Goal: Information Seeking & Learning: Find contact information

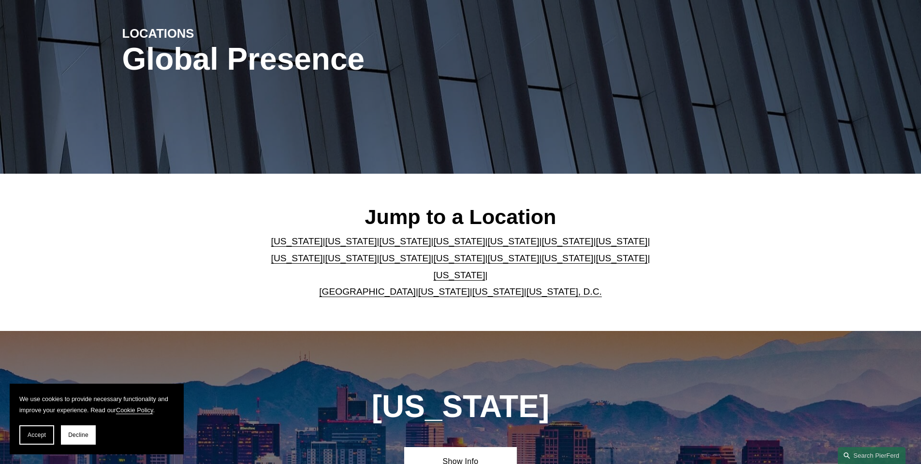
scroll to position [145, 0]
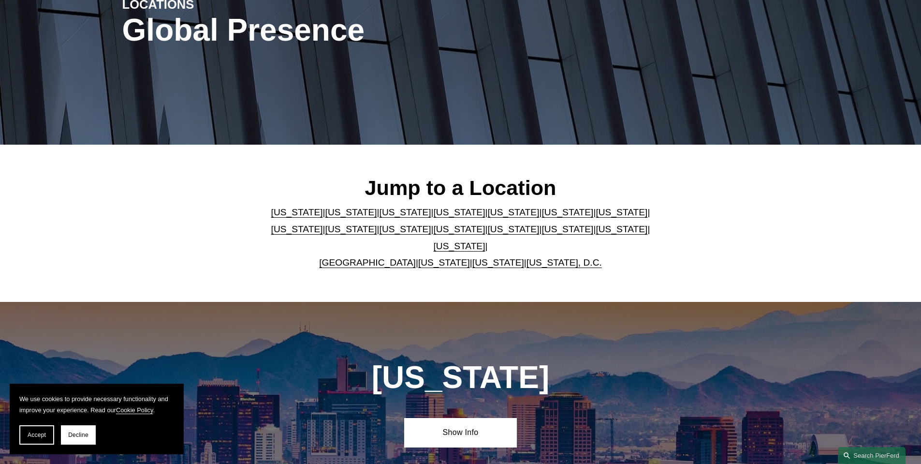
click at [377, 257] on link "United Kingdom" at bounding box center [367, 262] width 97 height 10
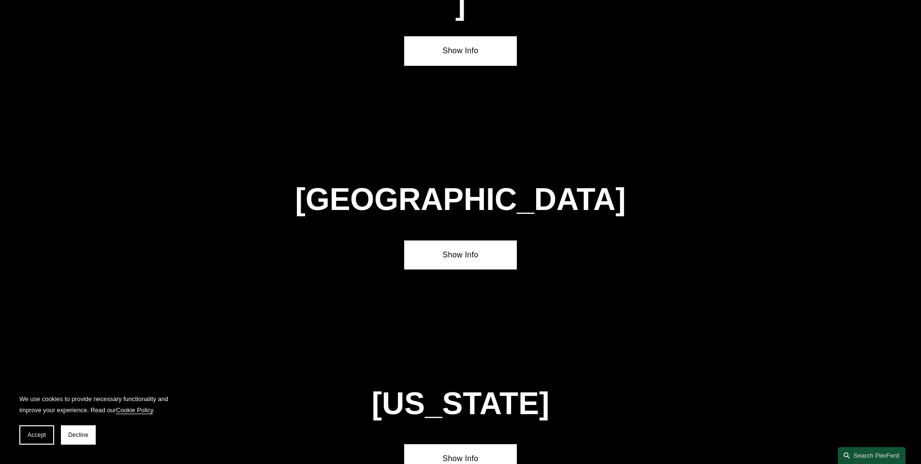
scroll to position [3500, 0]
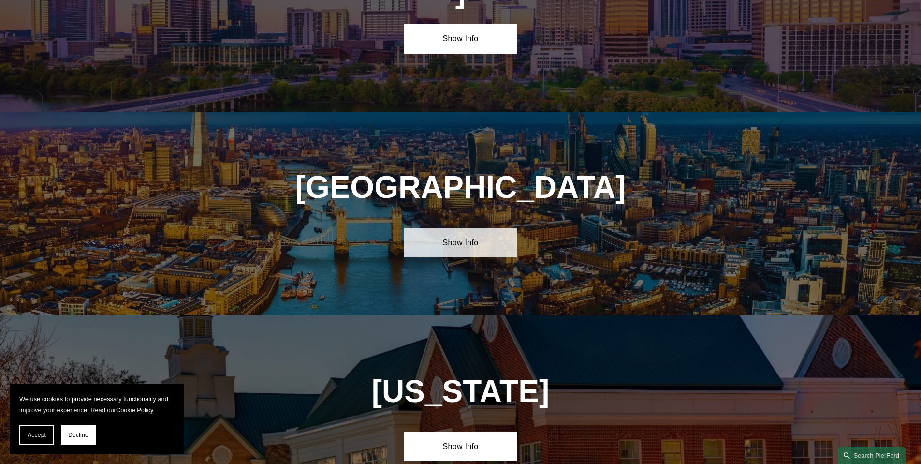
click at [488, 228] on link "Show Info" at bounding box center [460, 242] width 113 height 29
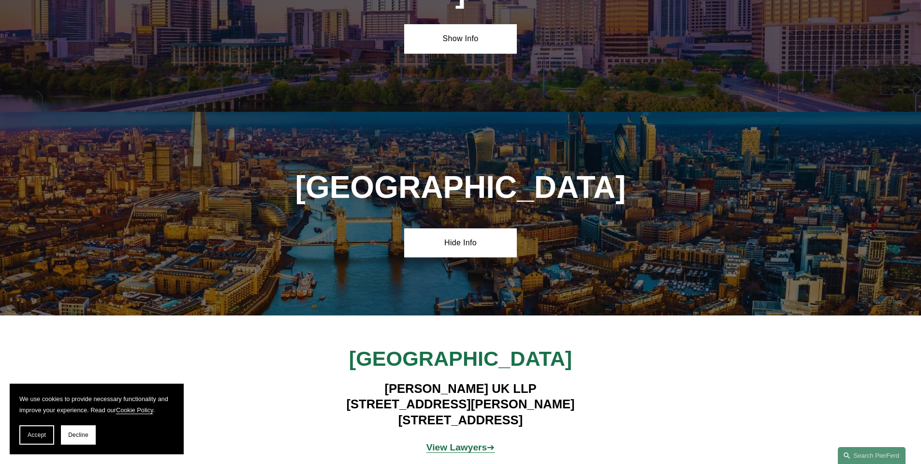
click at [469, 442] on strong "View Lawyers" at bounding box center [457, 447] width 61 height 10
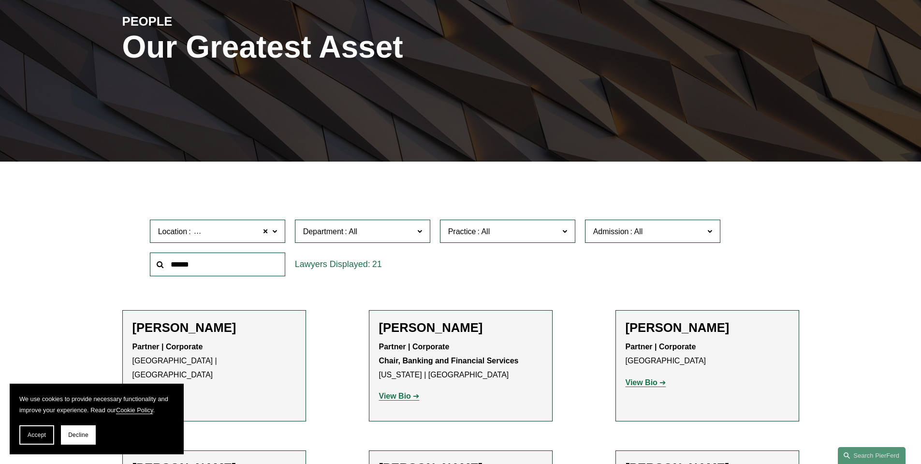
scroll to position [145, 0]
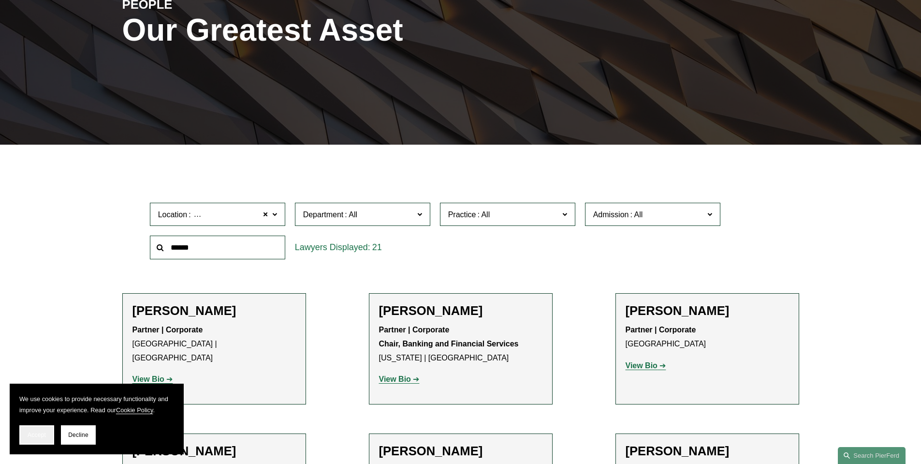
click at [29, 438] on span "Accept" at bounding box center [37, 434] width 18 height 7
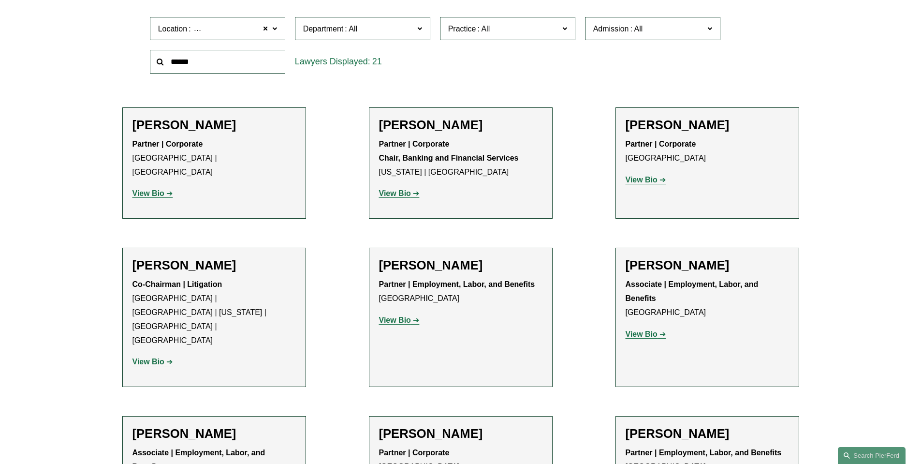
scroll to position [339, 0]
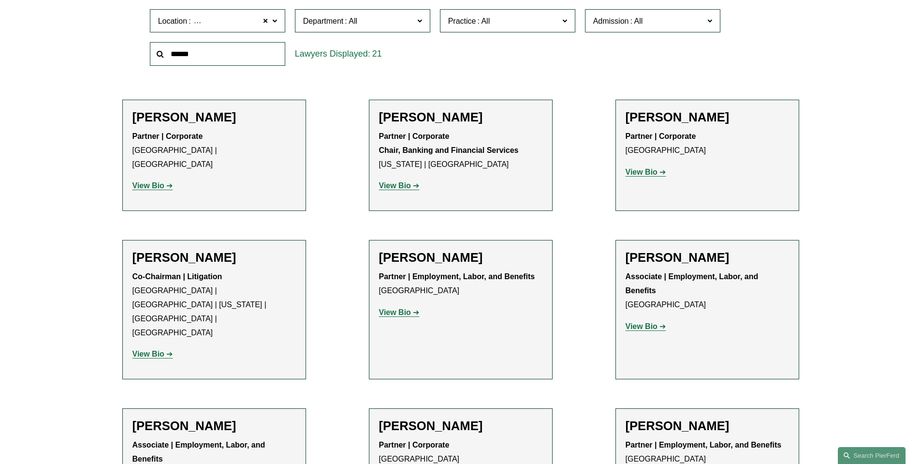
click at [149, 350] on strong "View Bio" at bounding box center [149, 354] width 32 height 8
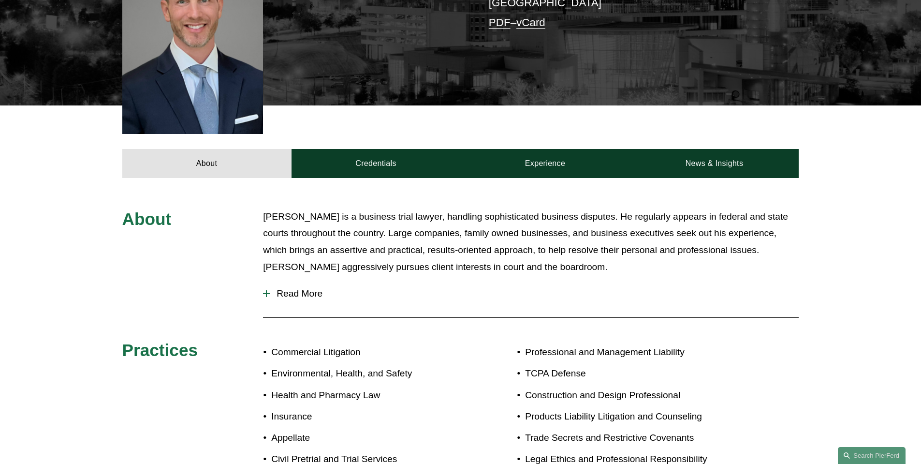
scroll to position [339, 0]
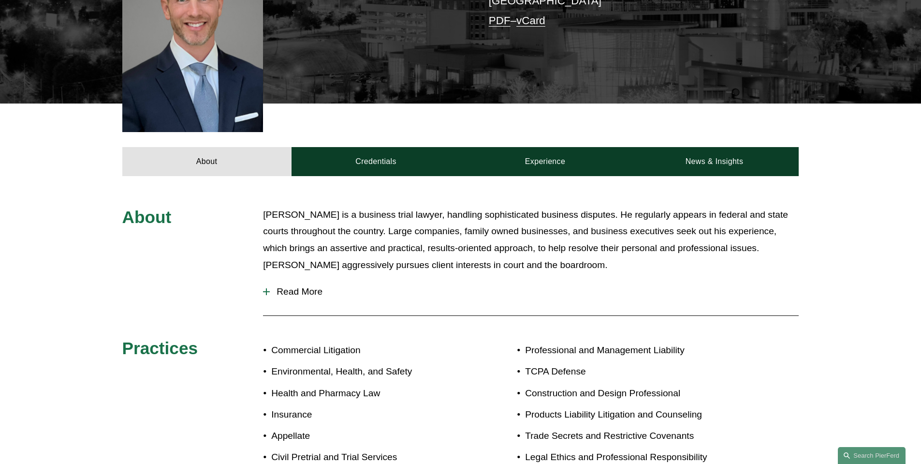
click at [299, 279] on button "Read More" at bounding box center [531, 291] width 536 height 25
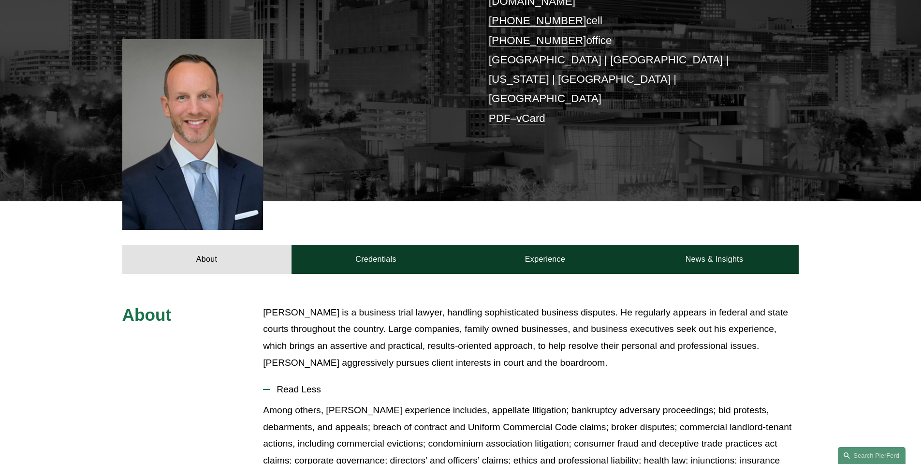
scroll to position [0, 0]
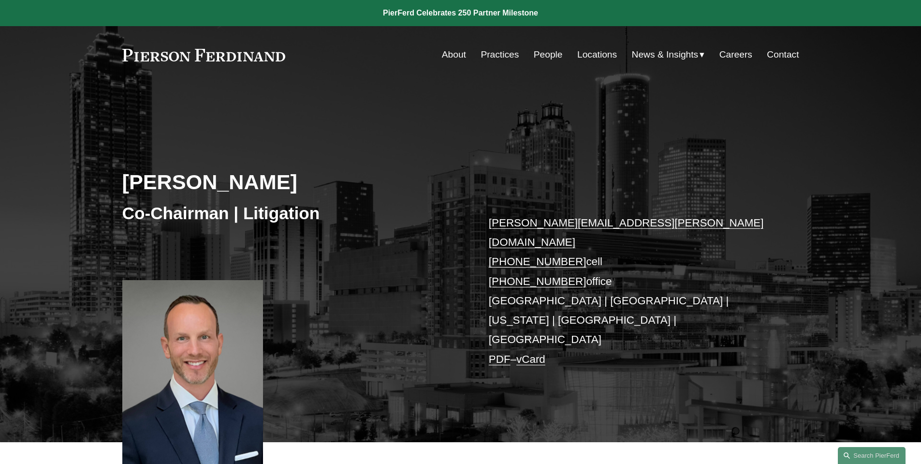
click at [571, 53] on nav "About Practices People Locations News & Insights News Insights Blogs Careers Co…" at bounding box center [620, 54] width 357 height 18
click at [564, 53] on nav "About Practices People Locations News & Insights News Insights Blogs Careers Co…" at bounding box center [620, 54] width 357 height 18
click at [551, 51] on link "People" at bounding box center [548, 54] width 29 height 18
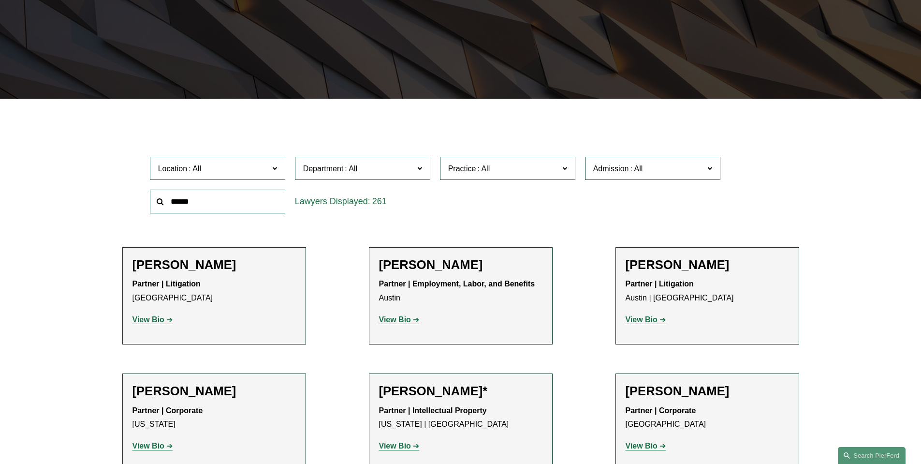
scroll to position [193, 0]
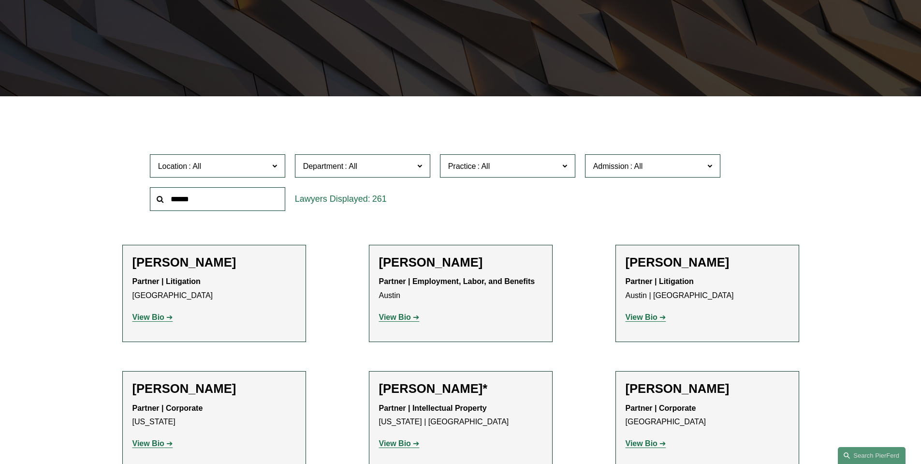
click at [428, 157] on label "Department" at bounding box center [362, 166] width 135 height 24
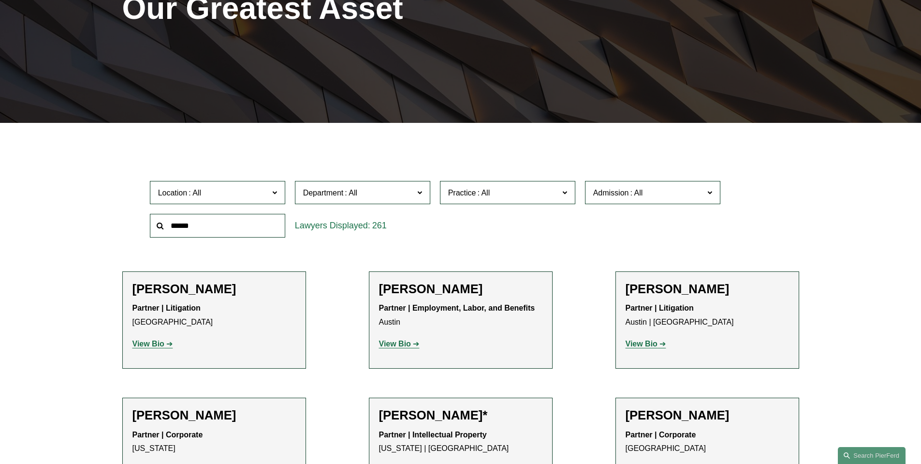
scroll to position [145, 0]
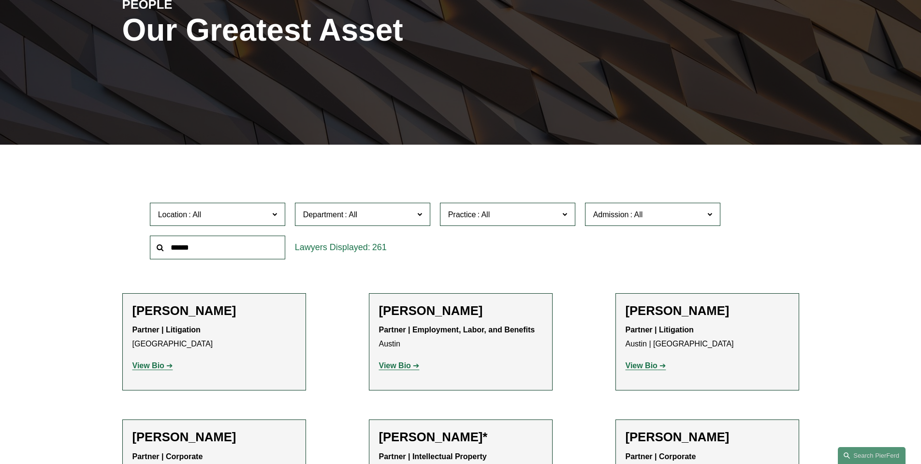
click at [549, 251] on div "Location All Atlanta Austin Boston Charlotte Chicago Cincinnati Cleveland Colum…" at bounding box center [461, 231] width 632 height 66
click at [527, 206] on label "Practice" at bounding box center [507, 215] width 135 height 24
click at [620, 215] on span "Admission" at bounding box center [611, 214] width 36 height 8
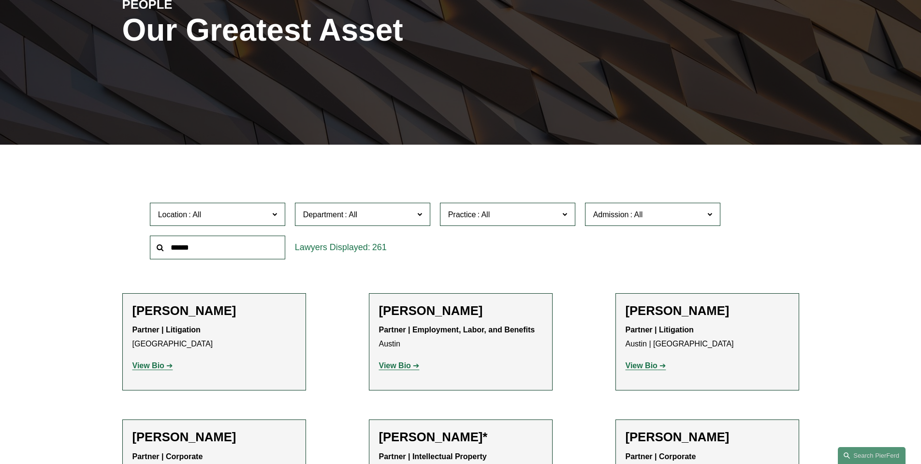
click at [0, 0] on link "[US_STATE]" at bounding box center [0, 0] width 0 height 0
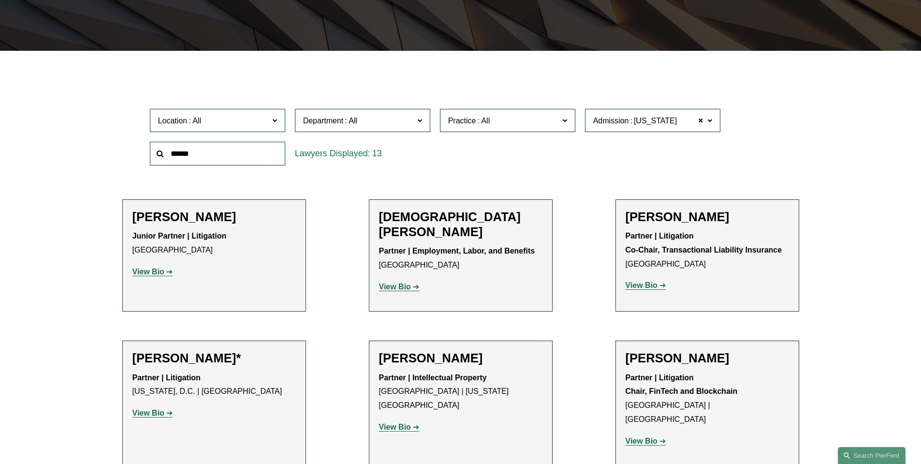
scroll to position [290, 0]
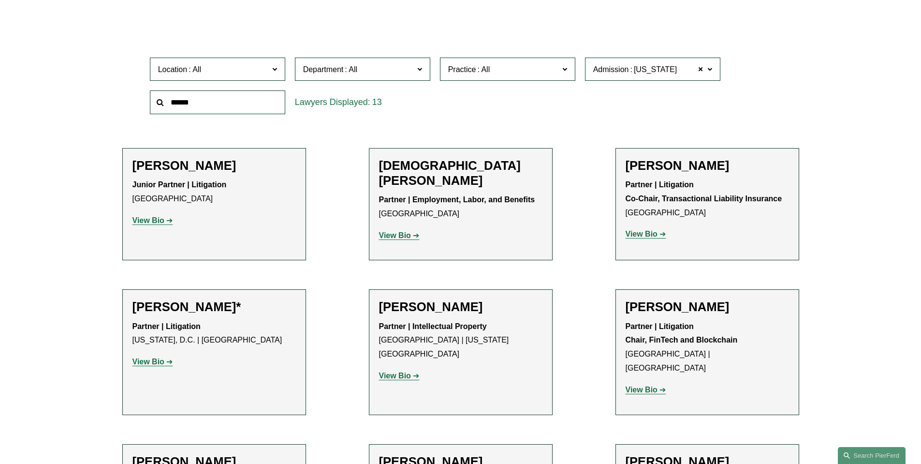
click at [436, 162] on h2 "Christi L. Coleman" at bounding box center [460, 173] width 163 height 30
click at [397, 231] on strong "View Bio" at bounding box center [395, 235] width 32 height 8
click at [161, 228] on p "View Bio" at bounding box center [214, 221] width 163 height 14
click at [161, 224] on strong "View Bio" at bounding box center [149, 220] width 32 height 8
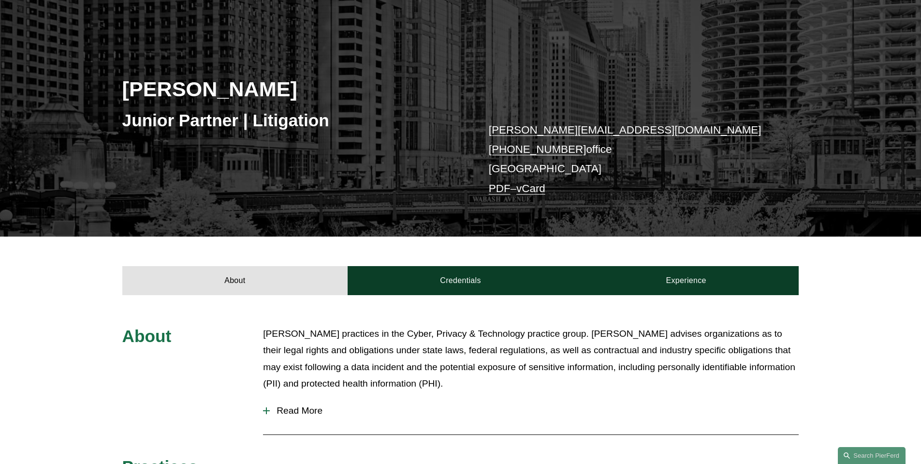
scroll to position [97, 0]
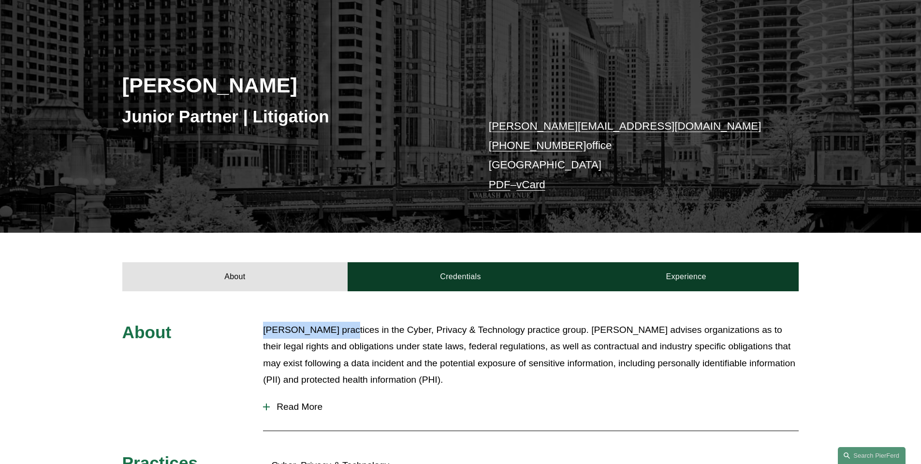
drag, startPoint x: 265, startPoint y: 329, endPoint x: 334, endPoint y: 333, distance: 69.7
click at [334, 333] on p "[PERSON_NAME] practices in the Cyber, Privacy & Technology practice group. [PER…" at bounding box center [531, 355] width 536 height 67
copy p "[PERSON_NAME]"
